Goal: Navigation & Orientation: Understand site structure

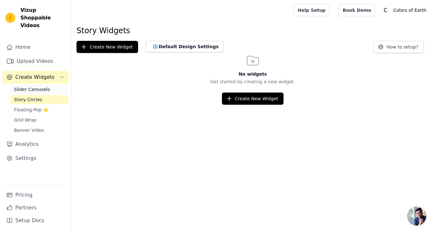
click at [45, 86] on span "Slider Carousels" at bounding box center [32, 89] width 36 height 6
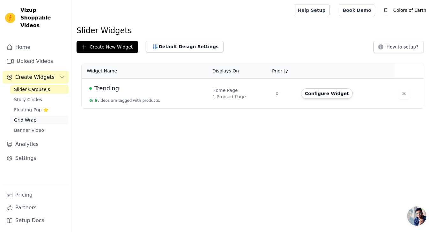
click at [35, 115] on link "Grid Wrap" at bounding box center [39, 119] width 58 height 9
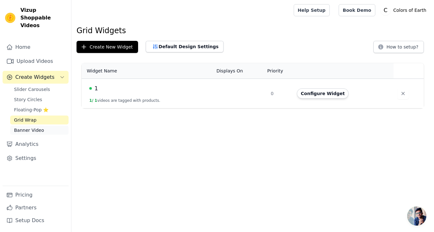
click at [35, 127] on span "Banner Video" at bounding box center [29, 130] width 30 height 6
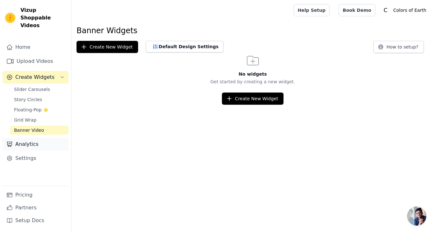
click at [38, 138] on link "Analytics" at bounding box center [36, 144] width 66 height 13
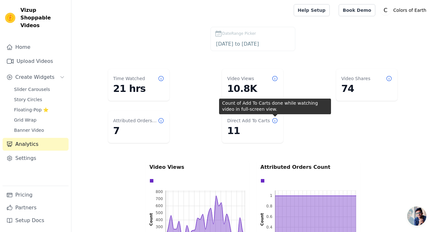
click at [276, 120] on icon at bounding box center [274, 120] width 6 height 6
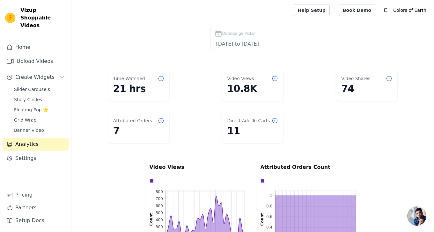
click at [276, 120] on icon at bounding box center [274, 120] width 6 height 6
click at [35, 152] on link "Settings" at bounding box center [36, 158] width 66 height 13
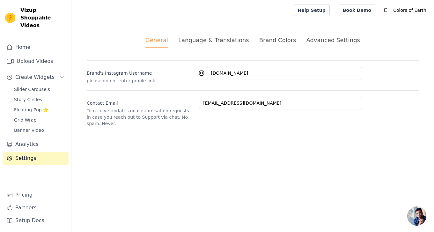
click at [241, 34] on div "General Language & Translations Brand Colors Advanced Settings unsaved changes …" at bounding box center [252, 80] width 362 height 121
click at [241, 40] on div "Language & Translations" at bounding box center [213, 40] width 71 height 9
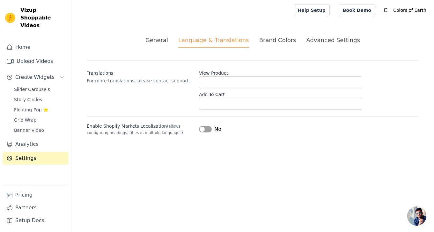
click at [278, 40] on div "Brand Colors" at bounding box center [277, 40] width 37 height 9
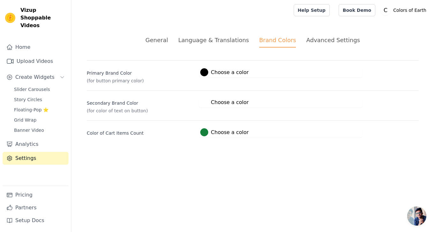
click at [316, 42] on div "Advanced Settings" at bounding box center [333, 40] width 54 height 9
